Goal: Book appointment/travel/reservation

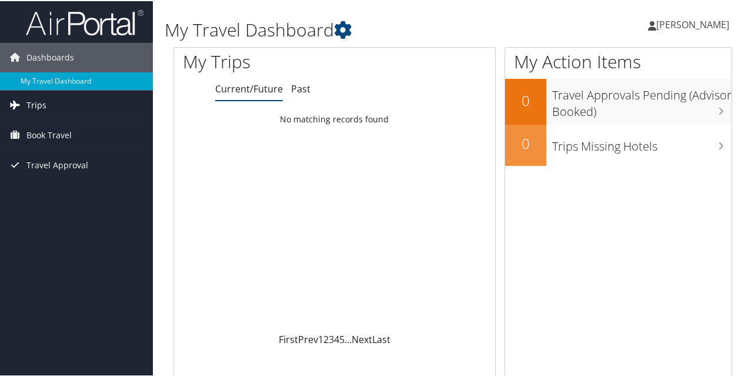
click at [51, 103] on link "Trips" at bounding box center [76, 103] width 153 height 29
click at [46, 108] on link "Trips" at bounding box center [76, 103] width 153 height 29
click at [66, 139] on span "Book Travel" at bounding box center [48, 133] width 45 height 29
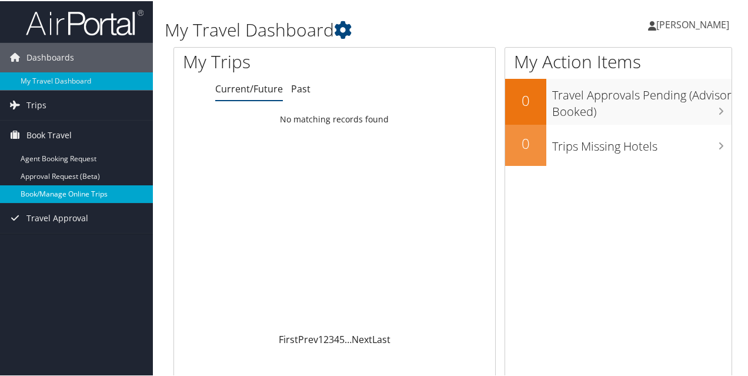
click at [103, 196] on link "Book/Manage Online Trips" at bounding box center [76, 193] width 153 height 18
